Goal: Complete application form: Complete application form

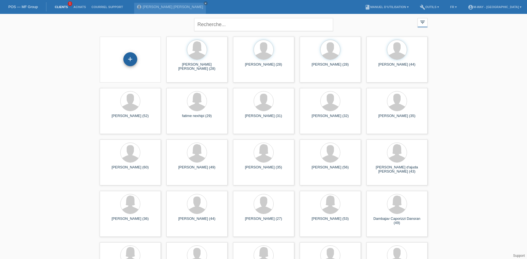
click at [132, 58] on div "+" at bounding box center [130, 59] width 14 height 14
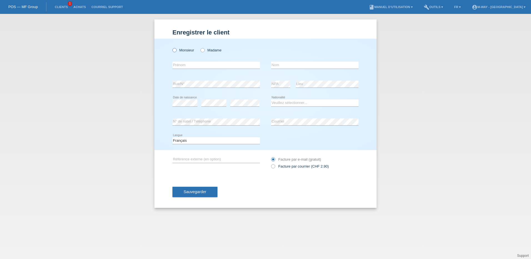
click at [172, 47] on icon at bounding box center [172, 47] width 0 height 0
click at [173, 51] on input "Monsieur" at bounding box center [174, 50] width 4 height 4
radio input "true"
click at [186, 64] on input "text" at bounding box center [215, 65] width 87 height 7
click at [225, 64] on input "text" at bounding box center [215, 65] width 87 height 7
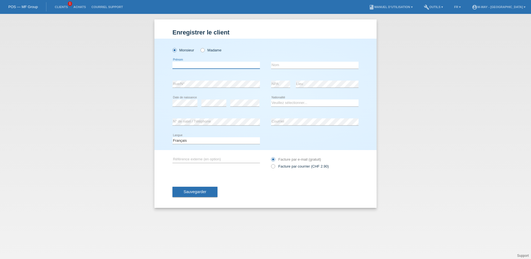
click at [225, 64] on input "text" at bounding box center [215, 65] width 87 height 7
click at [189, 65] on input "text" at bounding box center [215, 65] width 87 height 7
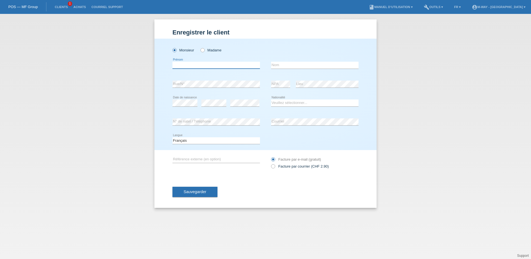
click at [191, 65] on input "text" at bounding box center [215, 65] width 87 height 7
type input "loredana"
type input "[PERSON_NAME]"
click at [284, 101] on select "Veuillez sélectionner... Suisse Allemagne Autriche Liechtenstein ------------ A…" at bounding box center [314, 102] width 87 height 7
select select "CH"
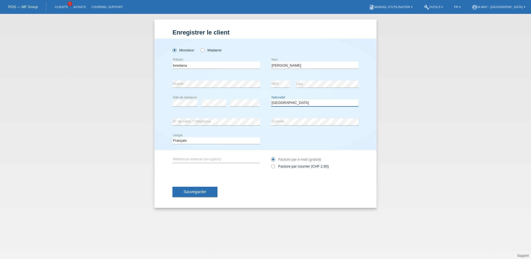
click at [271, 99] on select "Veuillez sélectionner... Suisse Allemagne Autriche Liechtenstein ------------ A…" at bounding box center [314, 102] width 87 height 7
click at [203, 187] on button "Sauvegarder" at bounding box center [194, 192] width 45 height 11
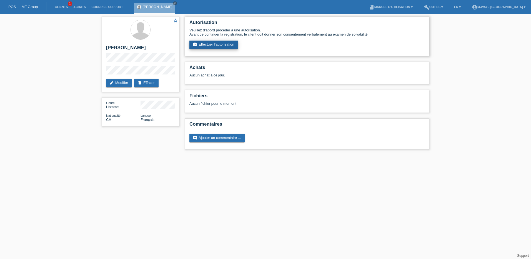
click at [218, 45] on link "assignment_turned_in Effectuer l’autorisation" at bounding box center [213, 45] width 49 height 8
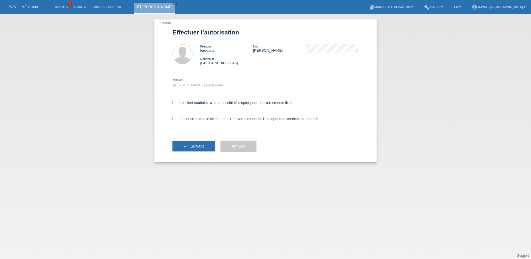
click at [183, 87] on select "Veuillez sélectionner CHF 1.00 - CHF 499.00 CHF 500.00 - CHF 1'999.00 CHF 2'000…" at bounding box center [215, 85] width 87 height 7
select select "3"
click at [172, 82] on select "Veuillez sélectionner CHF 1.00 - CHF 499.00 CHF 500.00 - CHF 1'999.00 CHF 2'000…" at bounding box center [215, 85] width 87 height 7
click at [173, 102] on icon at bounding box center [174, 103] width 4 height 4
click at [173, 102] on input "Le client souhaite avoir la possibilité d’opter pour des versements fixes" at bounding box center [174, 103] width 4 height 4
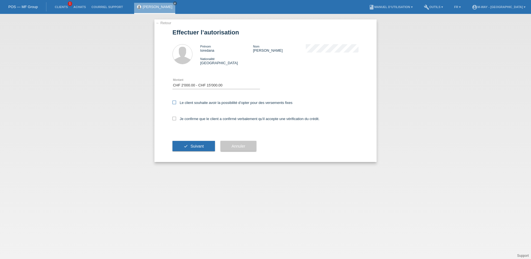
checkbox input "true"
click at [174, 117] on icon at bounding box center [174, 119] width 4 height 4
click at [174, 117] on input "Je confirme que le client a confirmé verbalement qu'il accepte une vérification…" at bounding box center [174, 119] width 4 height 4
checkbox input "true"
click at [186, 146] on button "check Suivant" at bounding box center [193, 146] width 42 height 11
